Goal: Transaction & Acquisition: Purchase product/service

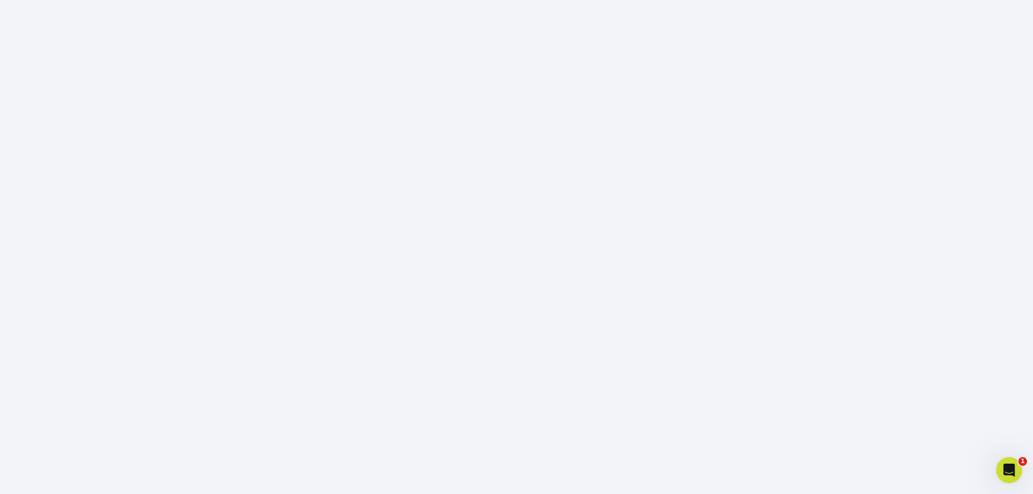
scroll to position [249, 0]
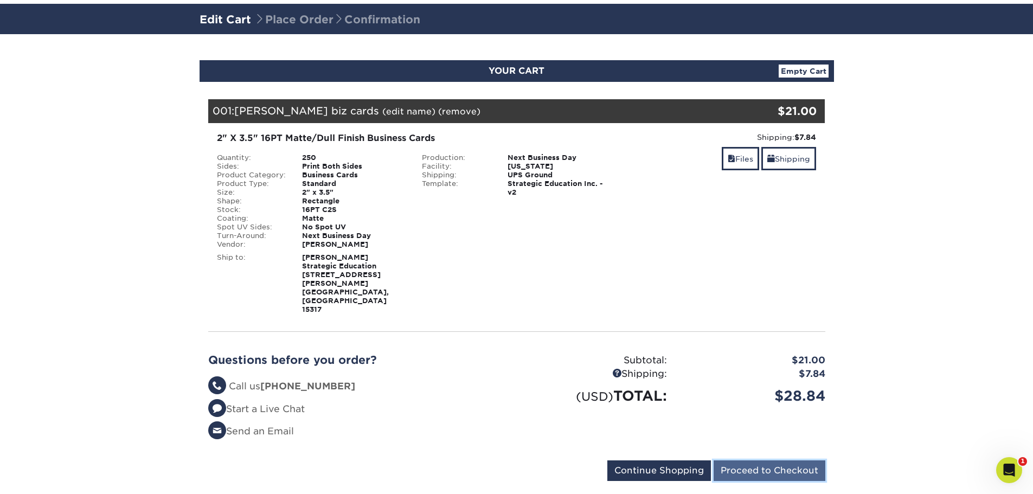
click at [753, 460] on input "Proceed to Checkout" at bounding box center [770, 470] width 112 height 21
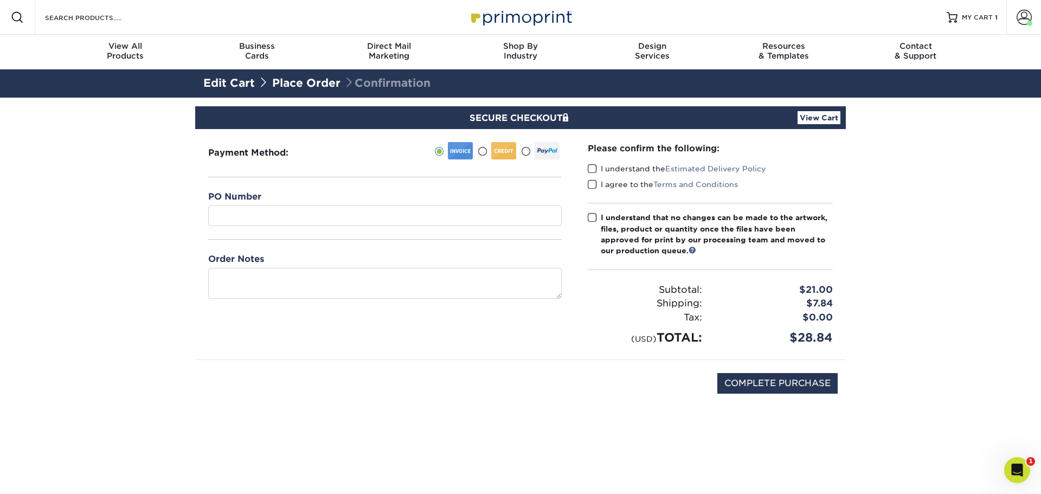
click at [594, 216] on span at bounding box center [592, 218] width 9 height 10
click at [0, 0] on input "I understand that no changes can be made to the artwork, files, product or quan…" at bounding box center [0, 0] width 0 height 0
click at [592, 170] on span at bounding box center [592, 169] width 9 height 10
click at [0, 0] on input "I understand the Estimated Delivery Policy" at bounding box center [0, 0] width 0 height 0
click at [595, 184] on span at bounding box center [592, 185] width 9 height 10
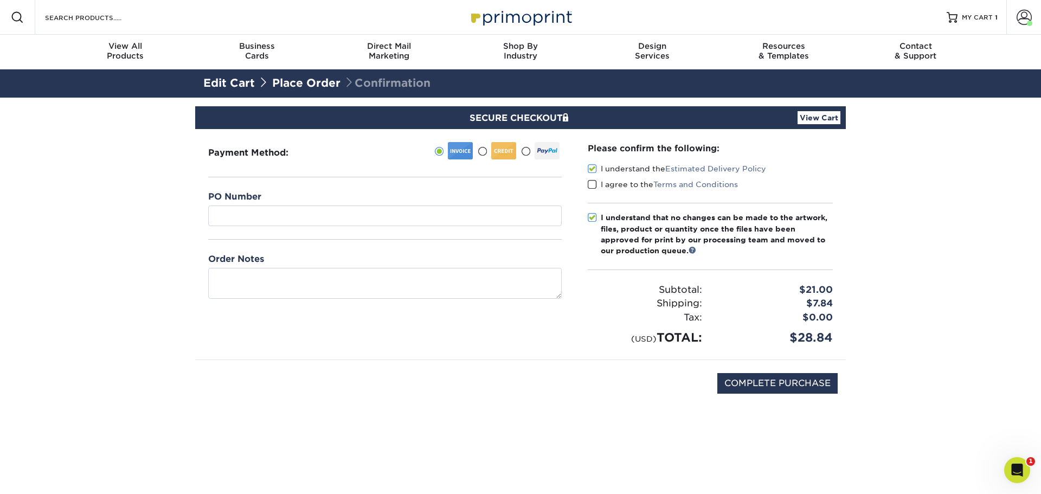
click at [0, 0] on input "I agree to the Terms and Conditions" at bounding box center [0, 0] width 0 height 0
click at [385, 224] on input "text" at bounding box center [385, 216] width 354 height 21
